Goal: Navigation & Orientation: Find specific page/section

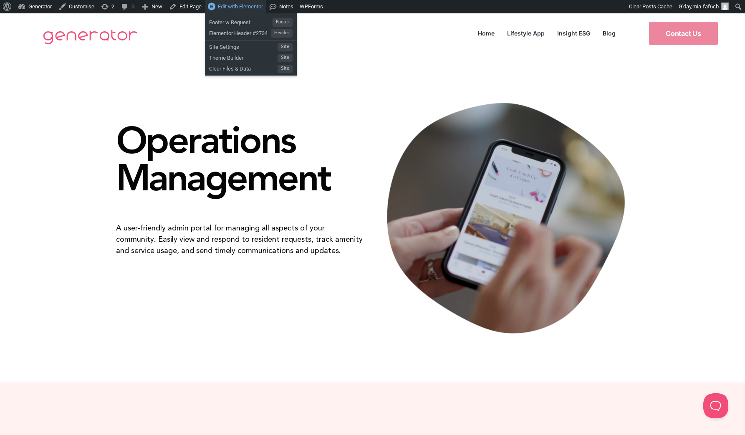
click at [245, 8] on span "Edit with Elementor" at bounding box center [240, 6] width 45 height 6
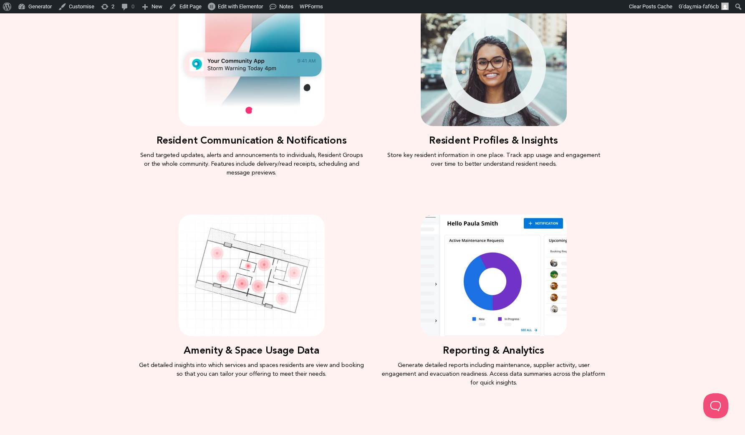
scroll to position [448, 0]
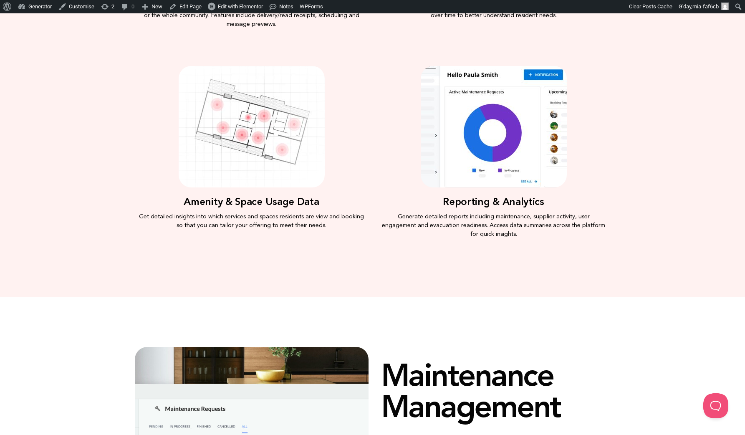
scroll to position [884, 0]
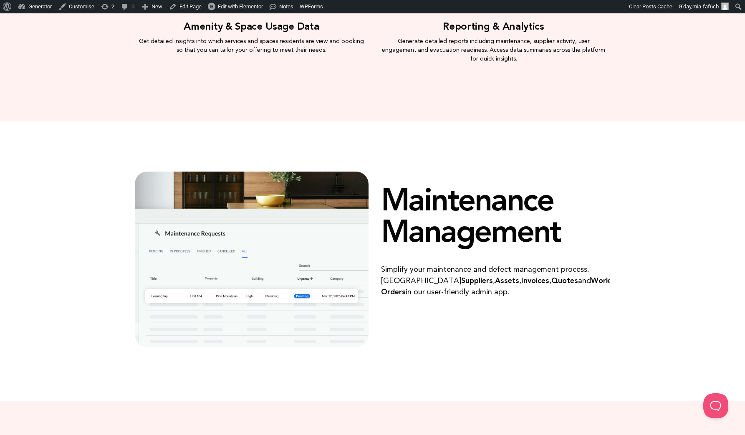
click at [311, 245] on img at bounding box center [252, 258] width 234 height 175
click at [319, 198] on img at bounding box center [252, 258] width 234 height 175
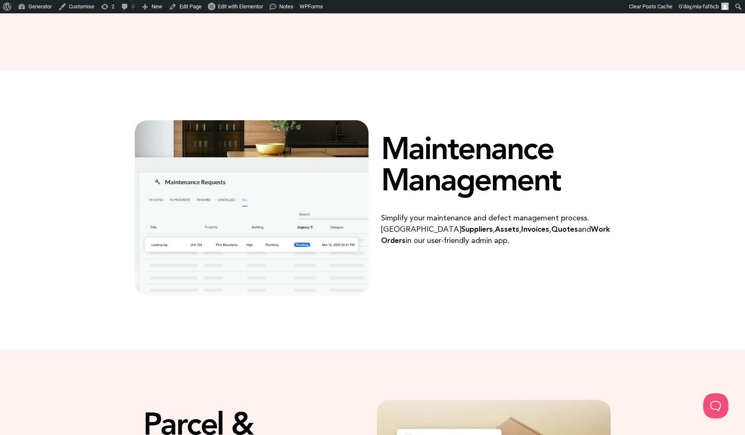
scroll to position [952, 0]
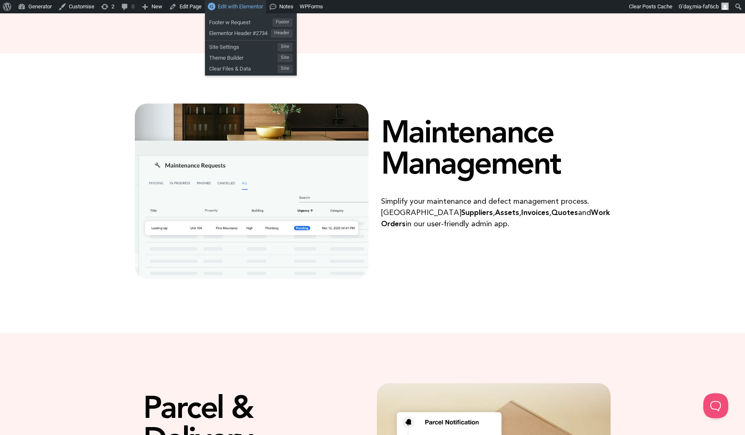
click at [252, 5] on span "Edit with Elementor" at bounding box center [240, 6] width 45 height 6
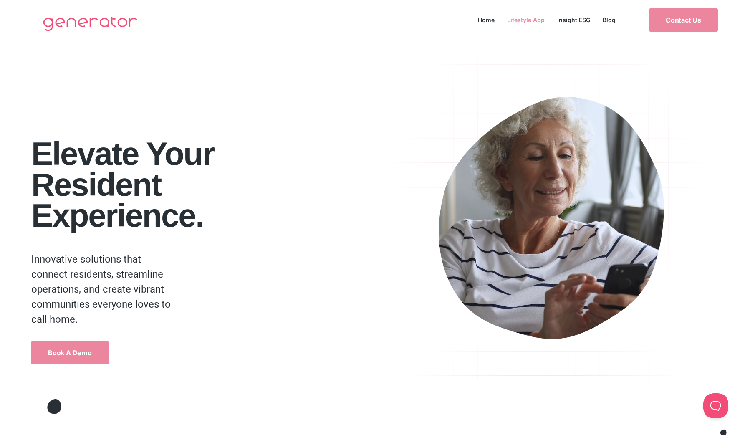
click at [522, 20] on link "Lifestyle App" at bounding box center [526, 19] width 50 height 11
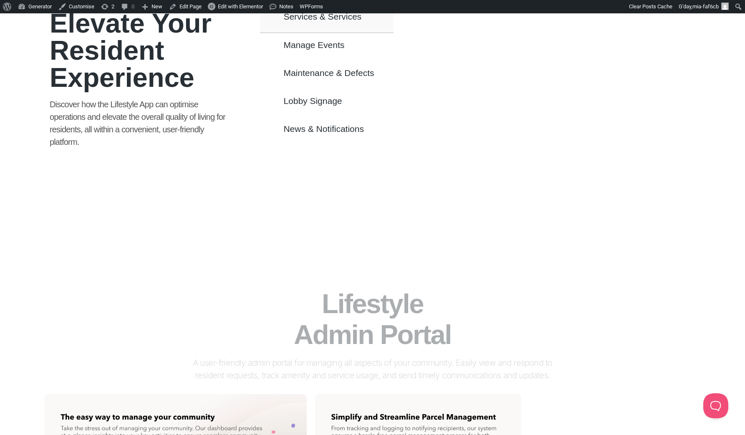
scroll to position [874, 0]
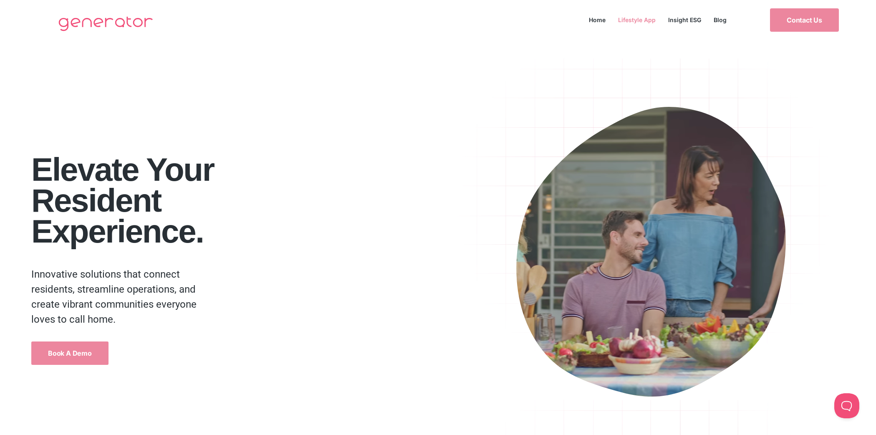
click at [629, 15] on link "Lifestyle App" at bounding box center [637, 19] width 50 height 11
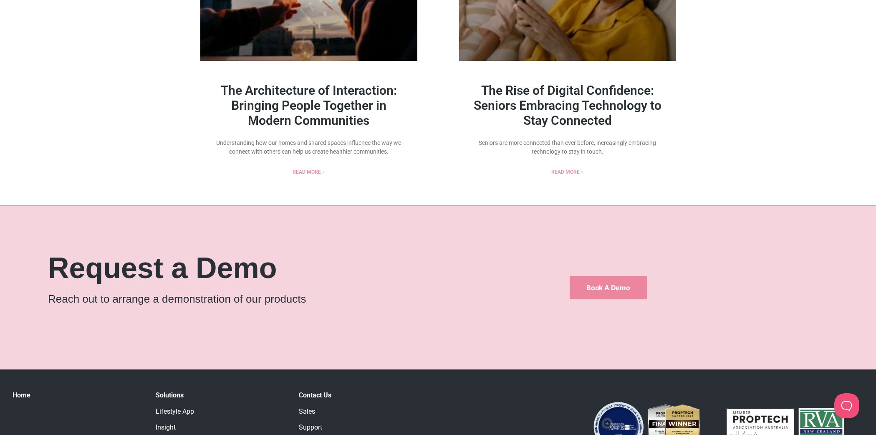
scroll to position [1147, 0]
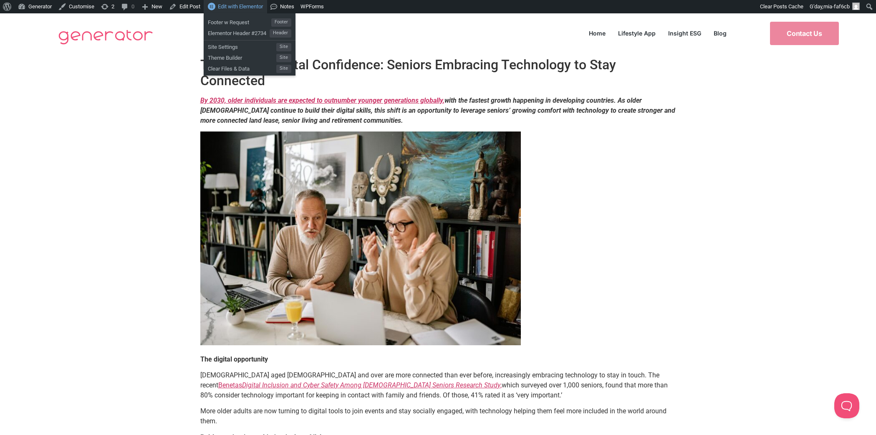
click at [251, 10] on div "Edit with Elementor" at bounding box center [235, 6] width 63 height 13
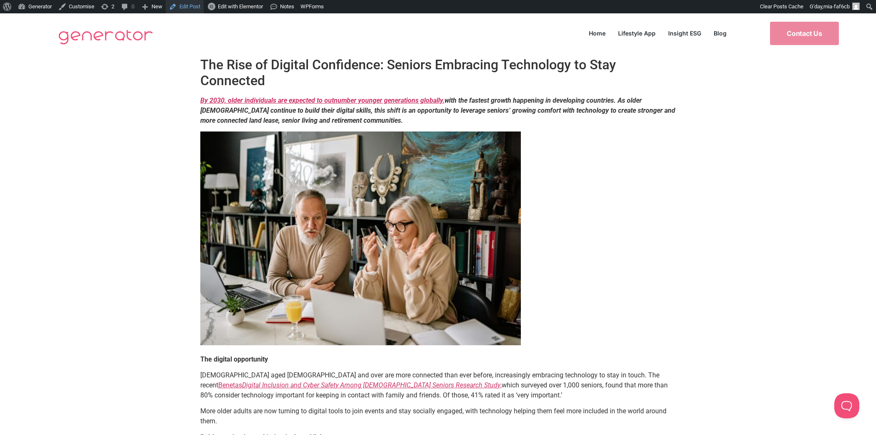
click at [199, 4] on link "Edit Post" at bounding box center [185, 6] width 38 height 13
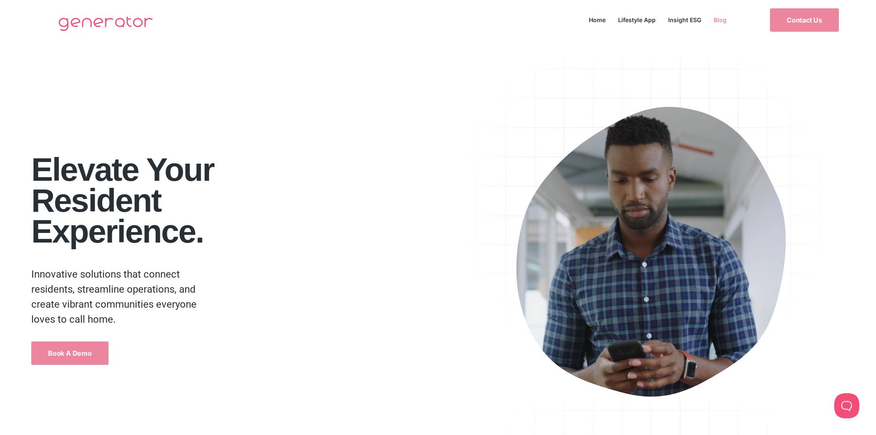
click at [714, 21] on link "Blog" at bounding box center [719, 19] width 25 height 11
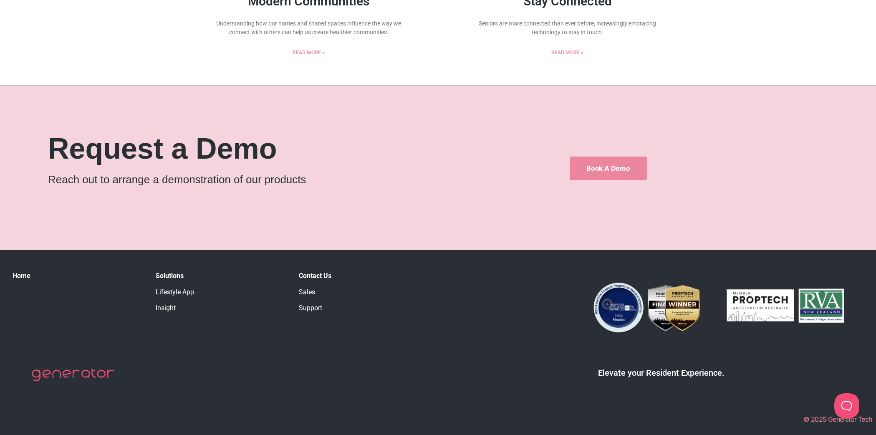
scroll to position [860, 0]
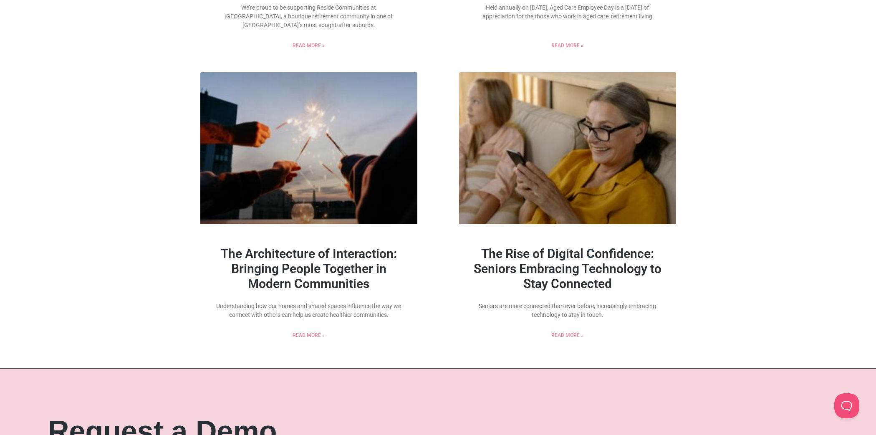
click at [589, 263] on link "The Rise of Digital Confidence: Seniors Embracing Technology to Stay Connected" at bounding box center [568, 268] width 188 height 45
